Goal: Transaction & Acquisition: Purchase product/service

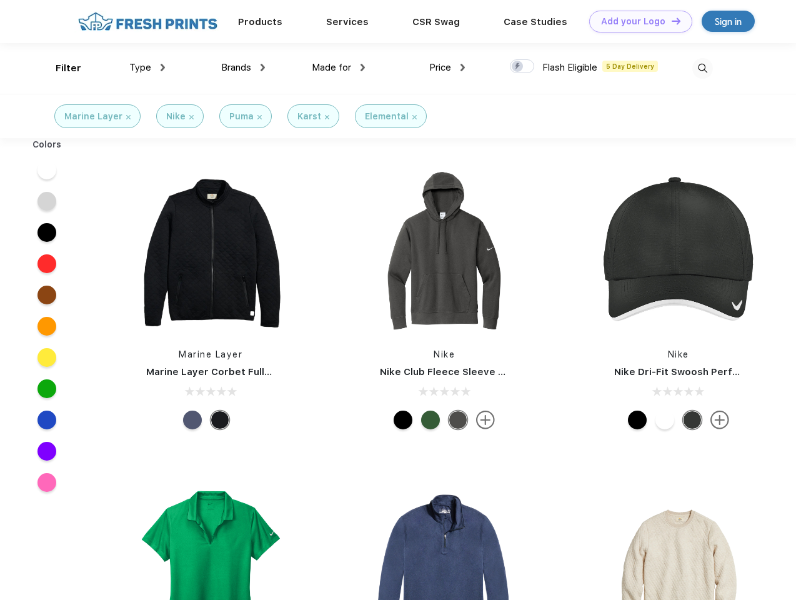
click at [636, 21] on link "Add your Logo Design Tool" at bounding box center [640, 22] width 103 height 22
click at [0, 0] on div "Design Tool" at bounding box center [0, 0] width 0 height 0
click at [671, 21] on link "Add your Logo Design Tool" at bounding box center [640, 22] width 103 height 22
click at [60, 68] on div "Filter" at bounding box center [69, 68] width 26 height 14
click at [148, 68] on span "Type" at bounding box center [140, 67] width 22 height 11
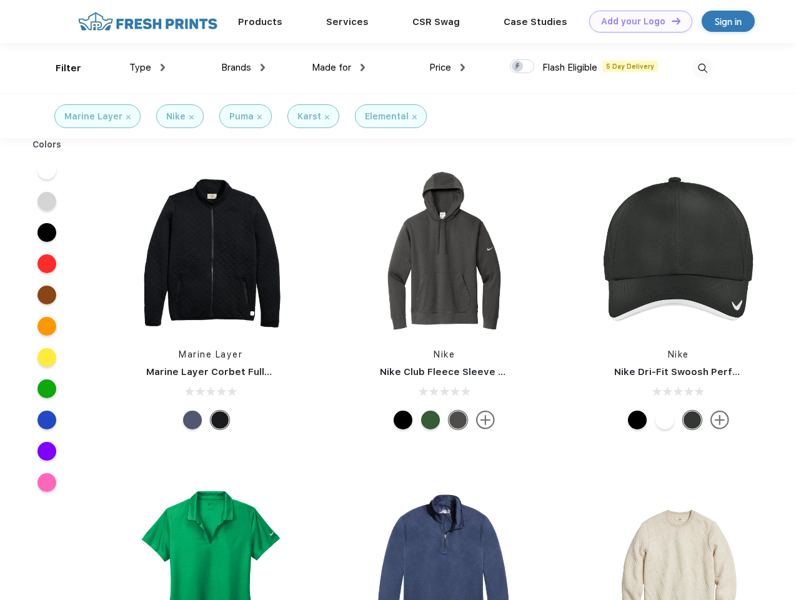
click at [243, 68] on span "Brands" at bounding box center [236, 67] width 30 height 11
click at [339, 68] on span "Made for" at bounding box center [331, 67] width 39 height 11
click at [448, 68] on span "Price" at bounding box center [440, 67] width 22 height 11
click at [523, 67] on div at bounding box center [522, 66] width 24 height 14
click at [518, 67] on input "checkbox" at bounding box center [514, 63] width 8 height 8
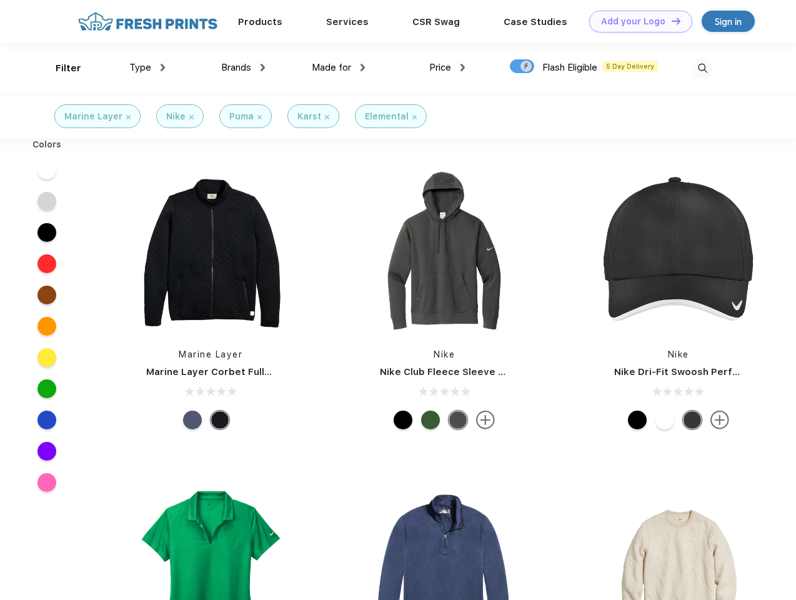
click at [703, 68] on img at bounding box center [703, 68] width 21 height 21
